Goal: Information Seeking & Learning: Learn about a topic

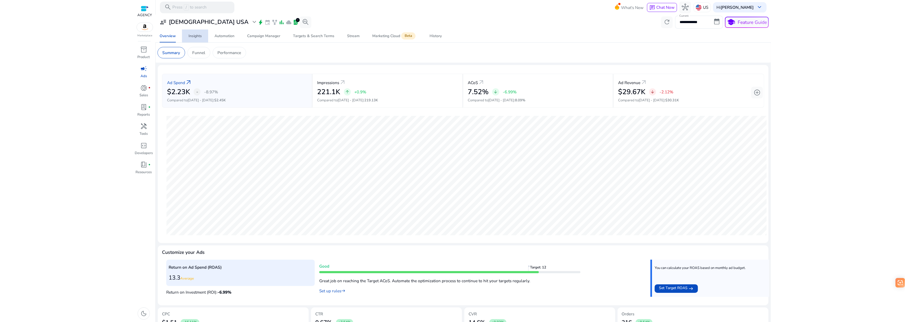
click at [187, 36] on link "Insights" at bounding box center [195, 36] width 26 height 13
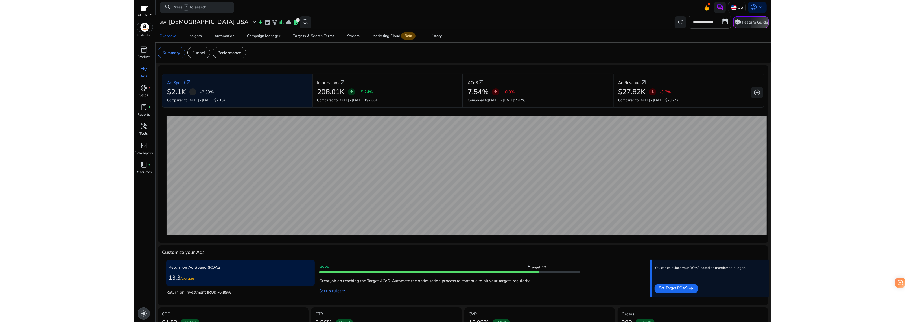
click at [147, 313] on span "light_mode" at bounding box center [143, 313] width 7 height 7
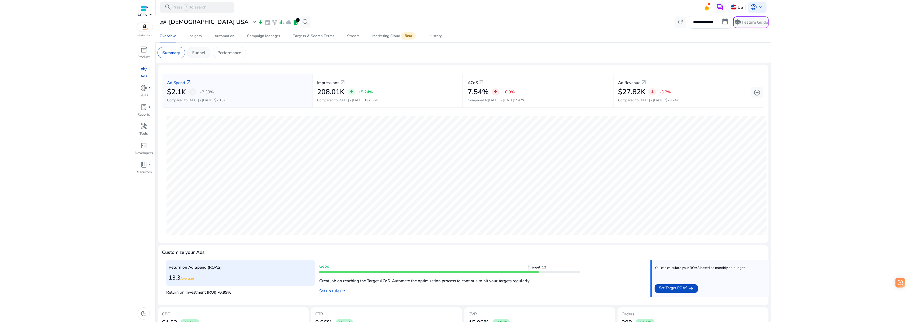
click at [204, 54] on p "Funnel" at bounding box center [198, 53] width 13 height 6
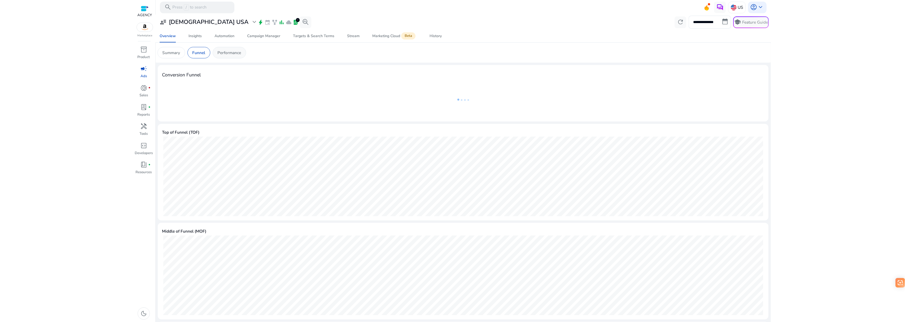
click at [223, 52] on p "Performance" at bounding box center [230, 53] width 24 height 6
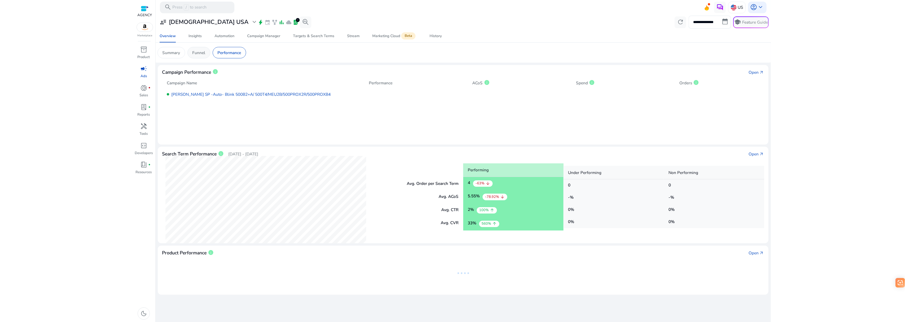
click at [200, 53] on p "Funnel" at bounding box center [198, 53] width 13 height 6
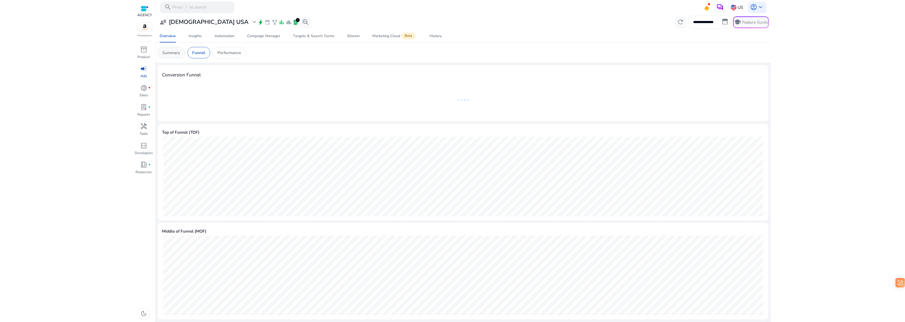
click at [171, 49] on div "Summary" at bounding box center [172, 52] width 28 height 11
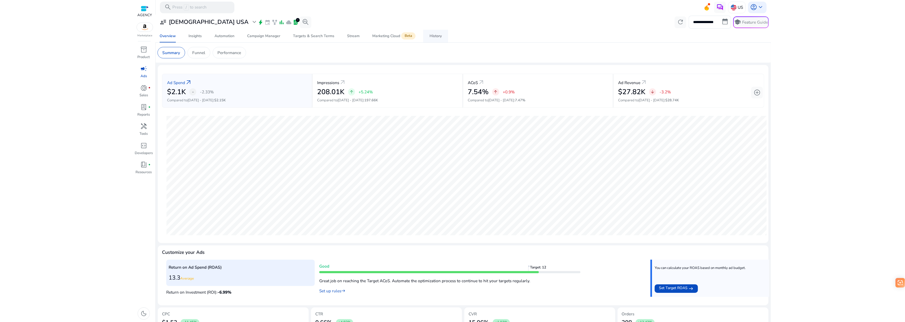
click at [433, 35] on div "History" at bounding box center [436, 36] width 12 height 4
